Goal: Transaction & Acquisition: Purchase product/service

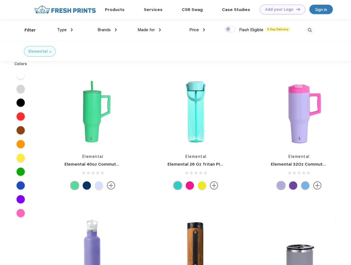
click at [281, 9] on link "Add your Logo Design Tool" at bounding box center [282, 10] width 45 height 10
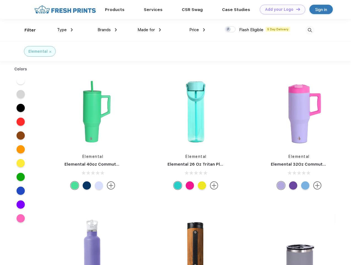
click at [0, 0] on div "Design Tool" at bounding box center [0, 0] width 0 height 0
click at [296, 9] on link "Add your Logo Design Tool" at bounding box center [282, 10] width 45 height 10
click at [26, 30] on div "Filter" at bounding box center [30, 30] width 11 height 6
click at [65, 30] on span "Type" at bounding box center [62, 29] width 10 height 5
click at [107, 30] on span "Brands" at bounding box center [104, 29] width 13 height 5
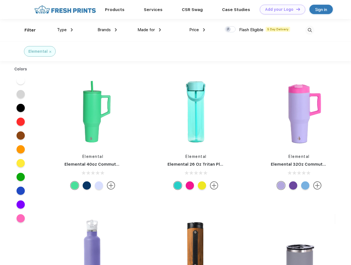
click at [149, 30] on span "Made for" at bounding box center [146, 29] width 17 height 5
click at [197, 30] on span "Price" at bounding box center [194, 29] width 10 height 5
click at [230, 29] on div at bounding box center [230, 29] width 11 height 6
click at [229, 29] on input "checkbox" at bounding box center [227, 28] width 4 height 4
click at [310, 30] on img at bounding box center [309, 30] width 9 height 9
